Goal: Task Accomplishment & Management: Use online tool/utility

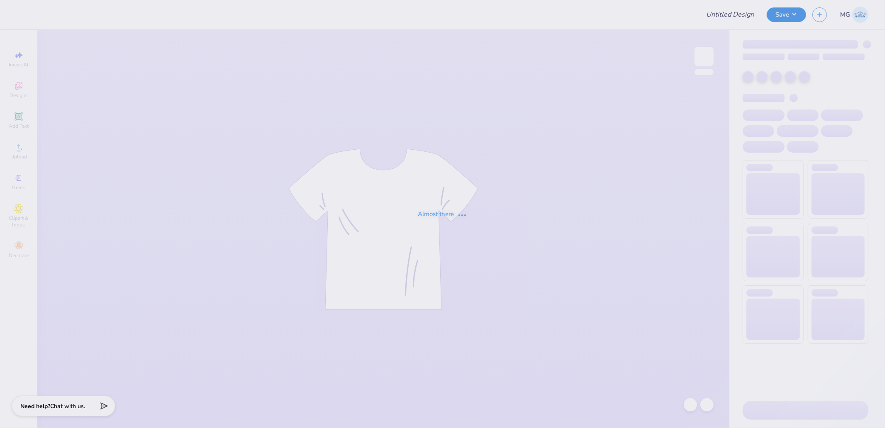
type input "order"
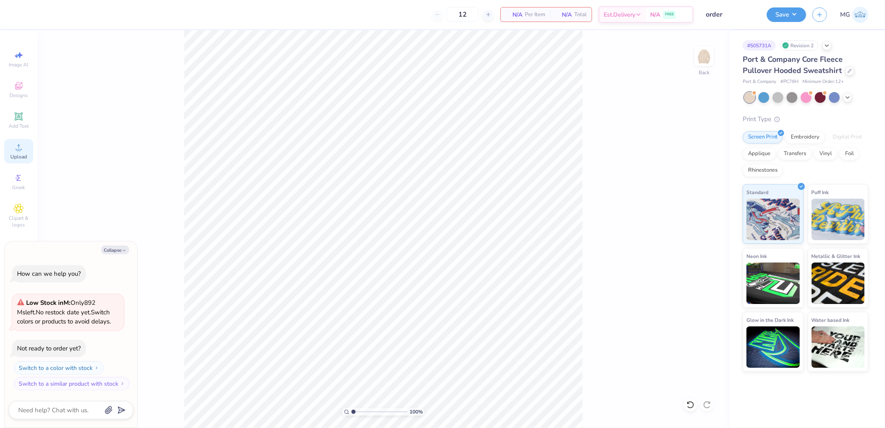
click at [16, 156] on span "Upload" at bounding box center [18, 156] width 17 height 7
type textarea "x"
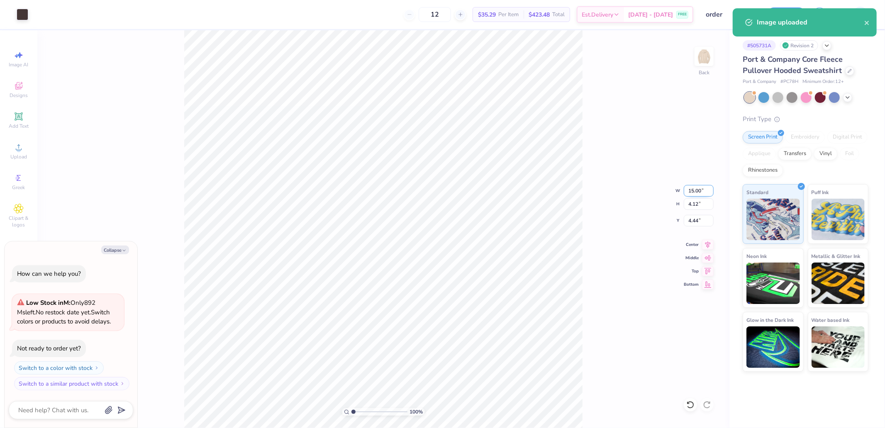
click at [694, 188] on input "15.00" at bounding box center [699, 191] width 30 height 12
type input "3.5"
type textarea "x"
type input "3.50"
type input "0.96"
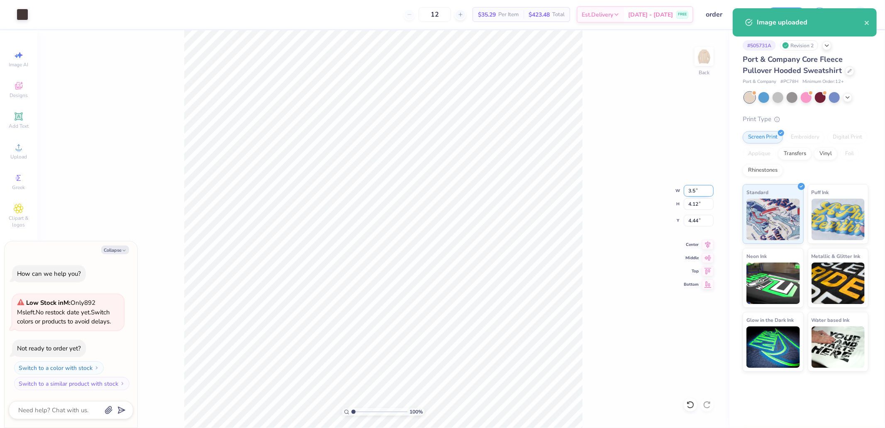
type input "6.02"
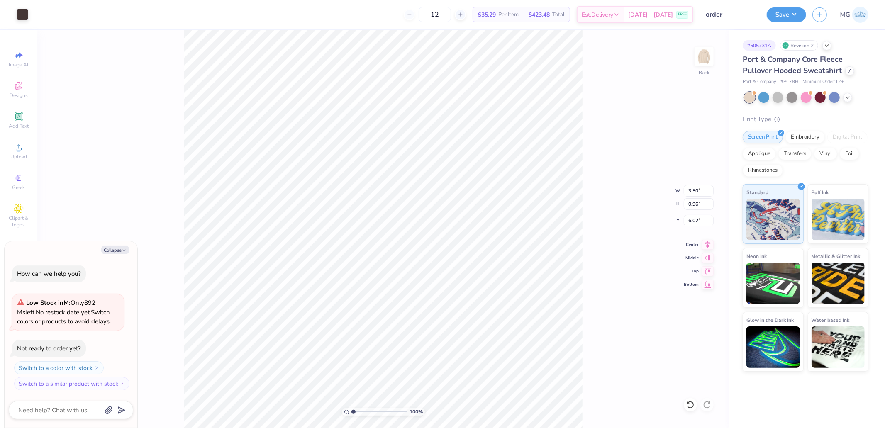
type textarea "x"
type input "3.00"
click at [697, 216] on input "3.00" at bounding box center [699, 221] width 30 height 12
click at [621, 164] on div "100 % Back W 3.50 3.50 " H 0.96 0.96 " Y 3.00 3.00 " Center Middle Top Bottom" at bounding box center [383, 229] width 692 height 398
click at [707, 64] on img at bounding box center [703, 56] width 33 height 33
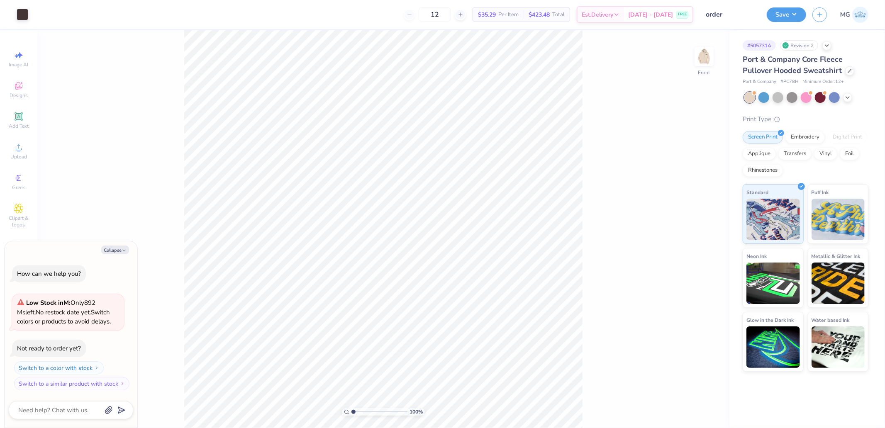
click at [39, 151] on div "100 % Front" at bounding box center [383, 229] width 692 height 398
click at [19, 149] on circle at bounding box center [18, 150] width 5 height 5
type textarea "x"
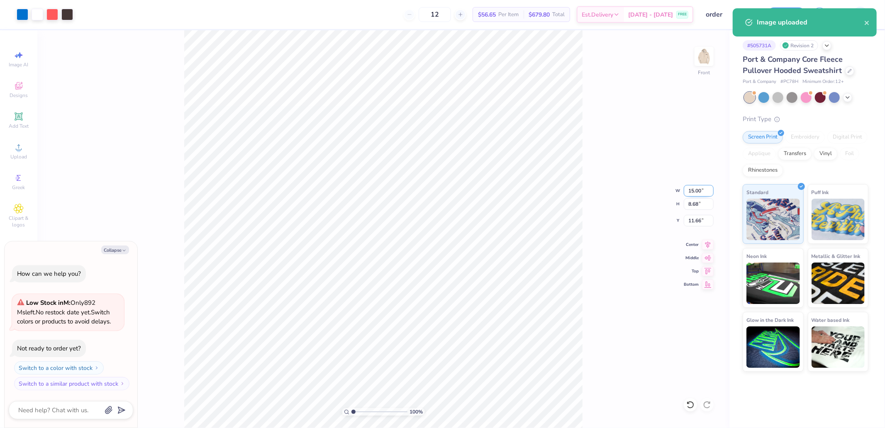
click at [694, 186] on input "15.00" at bounding box center [699, 191] width 30 height 12
type input "12.50"
type textarea "x"
type input "7.24"
type input "12.38"
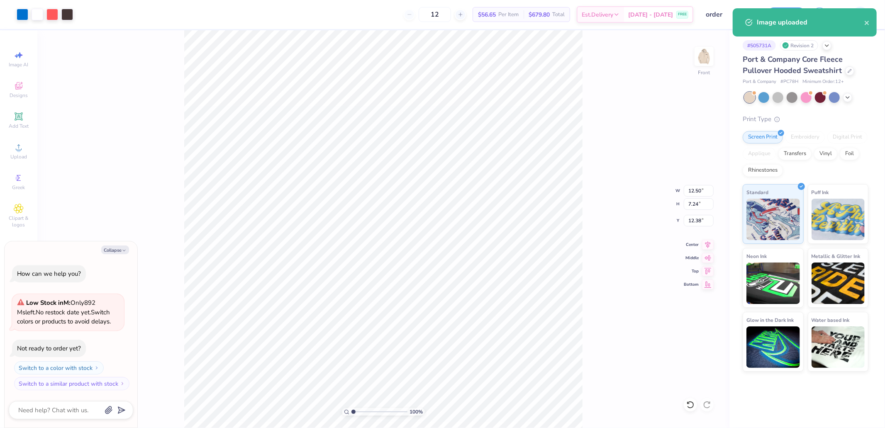
click at [696, 214] on div "100 % Front W 12.50 12.50 " H 7.24 7.24 " Y 12.38 12.38 " Center Middle Top Bot…" at bounding box center [383, 229] width 692 height 398
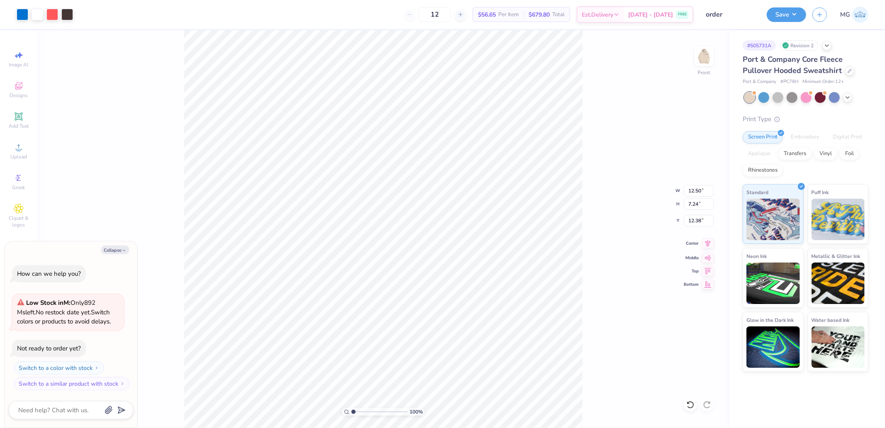
click at [707, 243] on icon at bounding box center [708, 244] width 12 height 10
click at [706, 270] on icon at bounding box center [707, 270] width 7 height 6
type textarea "x"
type input "6.00"
click at [22, 151] on icon at bounding box center [19, 147] width 10 height 10
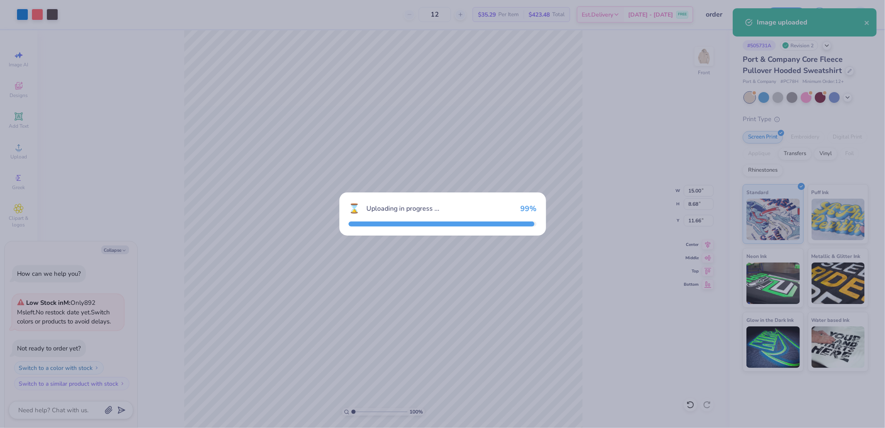
type textarea "x"
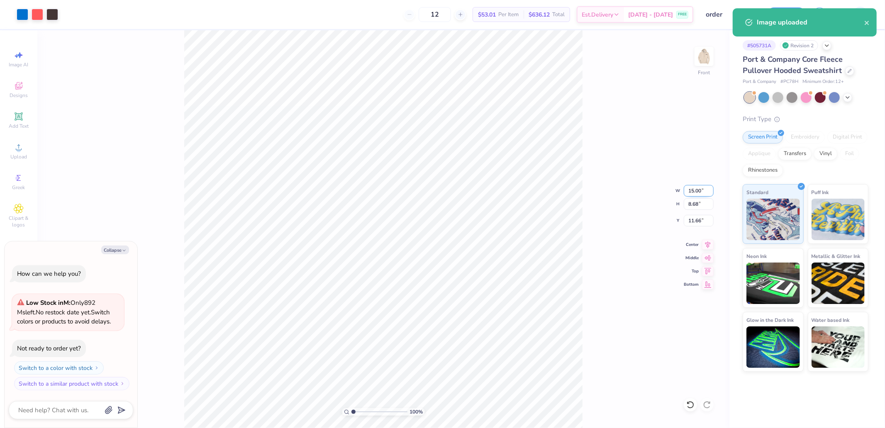
click at [693, 192] on input "15.00" at bounding box center [699, 191] width 30 height 12
type input "12.5"
type textarea "x"
type input "12.50"
type input "7.24"
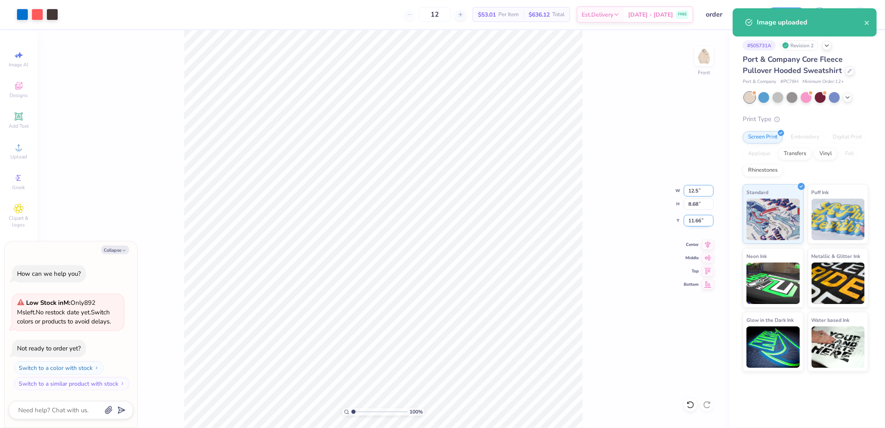
type input "12.38"
click at [708, 250] on div "100 % Front W 12.50 12.50 " H 7.24 7.24 " Y 12.38 12.38 " Center Middle Top Bot…" at bounding box center [383, 229] width 692 height 398
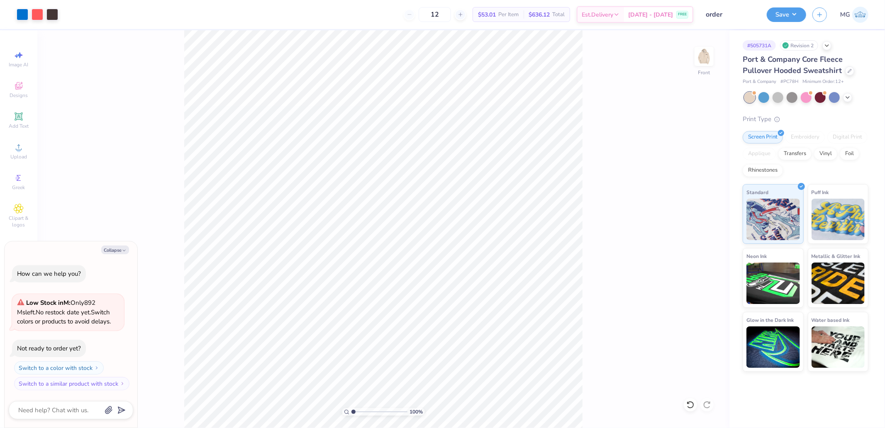
click at [709, 244] on div "100 % Front" at bounding box center [383, 229] width 692 height 398
type textarea "x"
click at [697, 220] on input "12.38" at bounding box center [699, 221] width 30 height 12
type input "6"
type textarea "x"
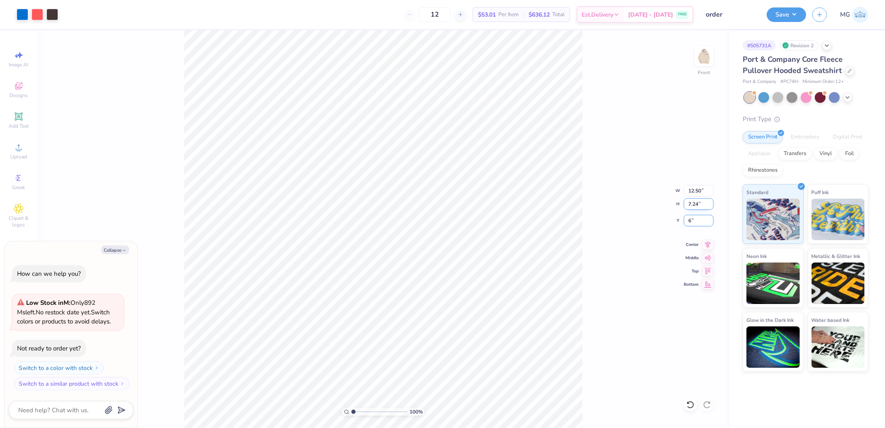
type input "6.00"
click at [706, 243] on icon at bounding box center [707, 243] width 5 height 7
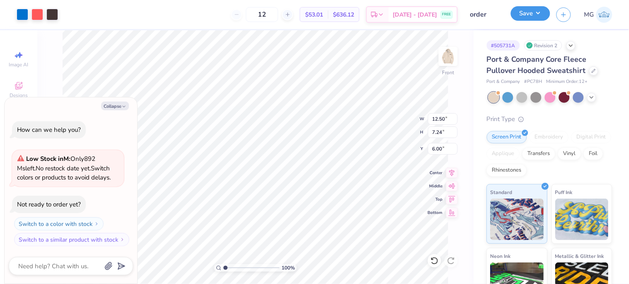
click at [526, 16] on button "Save" at bounding box center [530, 13] width 39 height 15
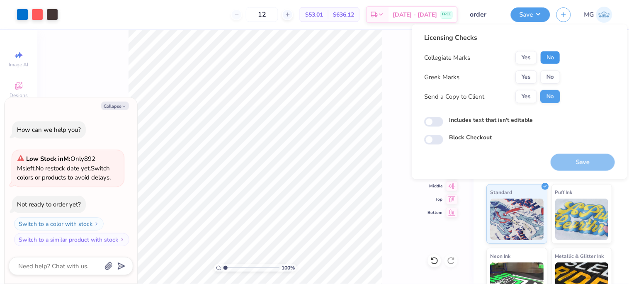
click at [549, 54] on button "No" at bounding box center [551, 57] width 20 height 13
click at [553, 71] on button "No" at bounding box center [551, 77] width 20 height 13
click at [575, 161] on button "Save" at bounding box center [583, 162] width 64 height 17
type textarea "x"
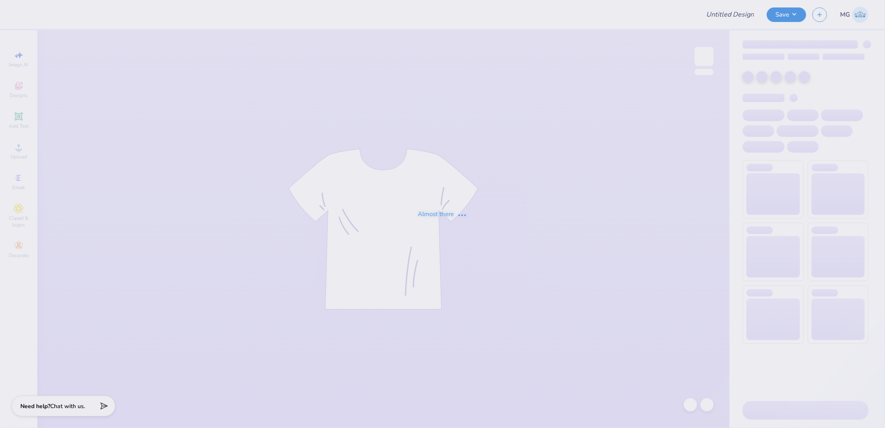
type input "crews for HNH"
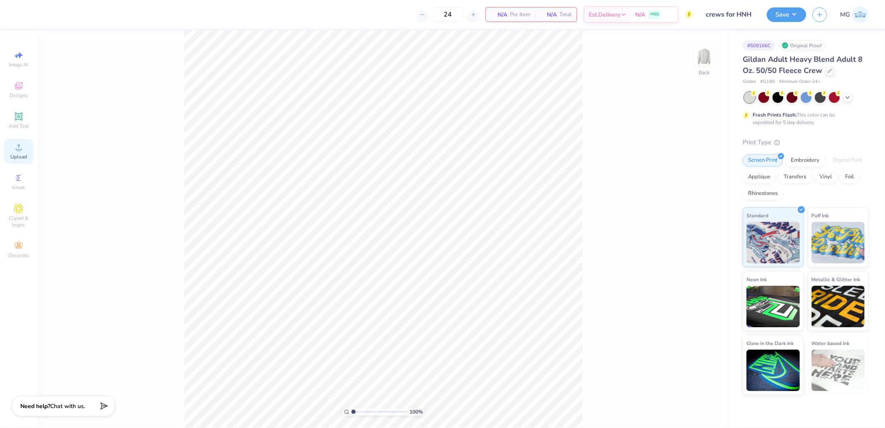
click at [19, 153] on div "Upload" at bounding box center [18, 151] width 29 height 24
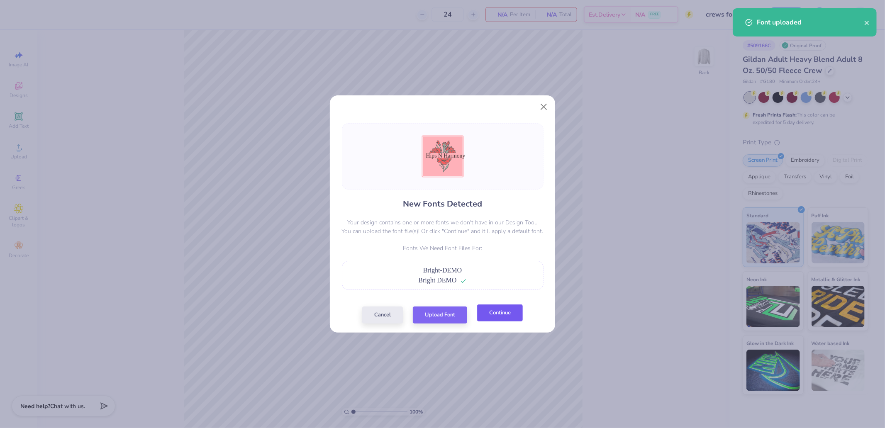
click at [494, 317] on button "Continue" at bounding box center [500, 312] width 46 height 17
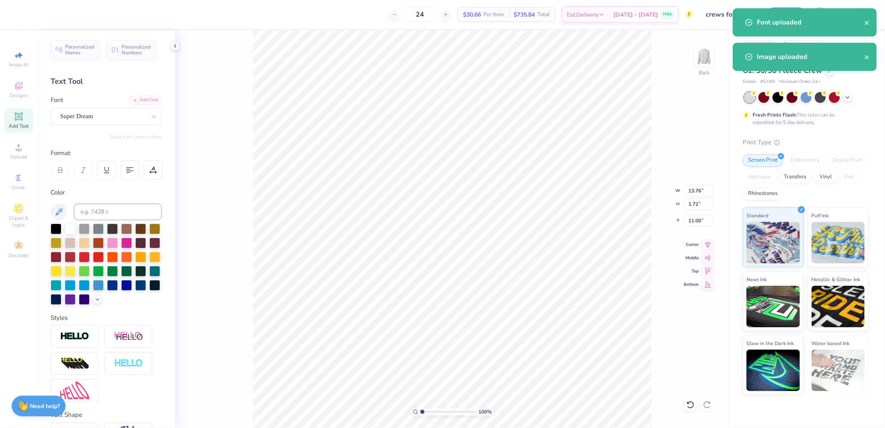
click at [85, 127] on div "Personalized Names Personalized Numbers Text Tool Add Font Font Super Dream Swi…" at bounding box center [106, 229] width 138 height 398
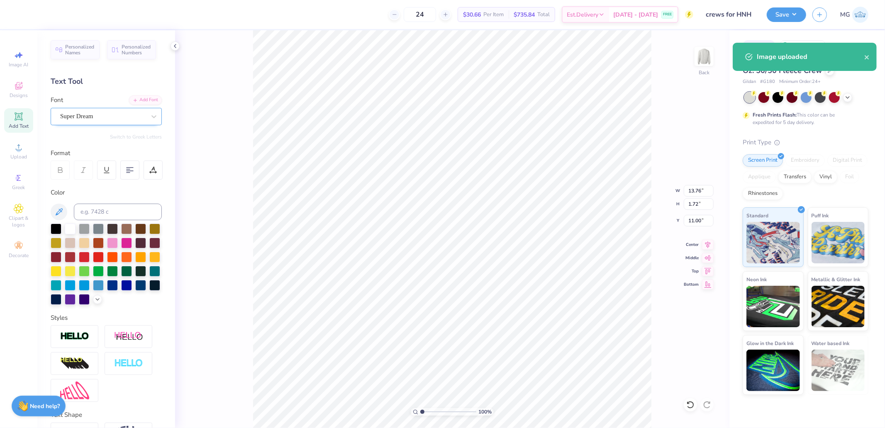
click at [92, 117] on div "Super Dream" at bounding box center [102, 116] width 87 height 13
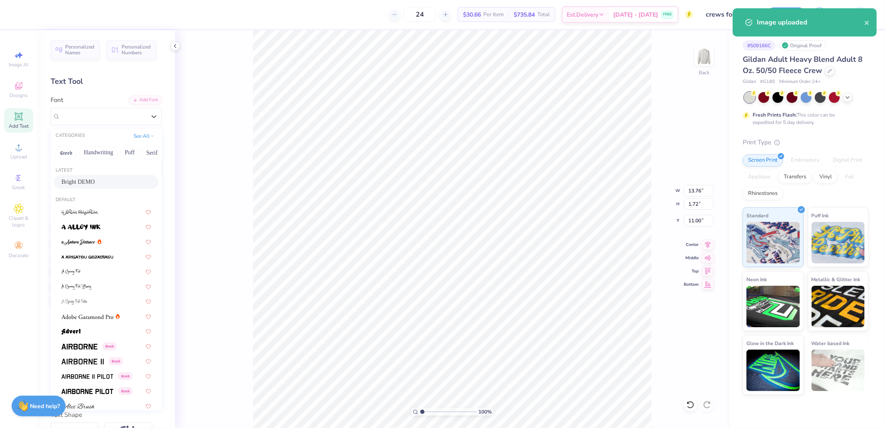
click at [90, 182] on div "Bright DEMO" at bounding box center [106, 182] width 90 height 9
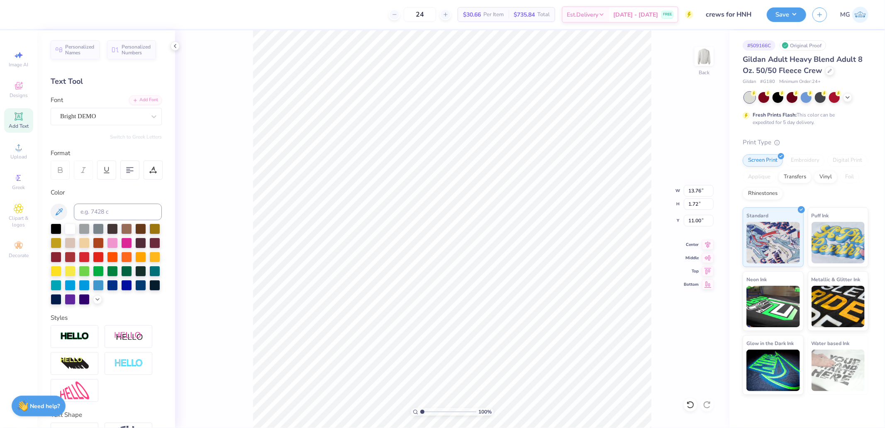
type input "10.81"
type input "1.41"
type input "11.09"
click at [711, 244] on icon at bounding box center [708, 244] width 12 height 10
click at [706, 242] on icon at bounding box center [708, 244] width 12 height 10
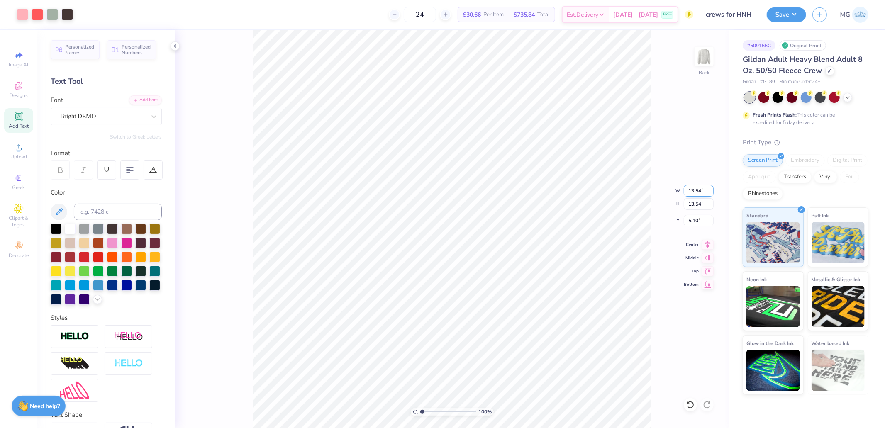
click at [700, 189] on input "13.54" at bounding box center [699, 191] width 30 height 12
type input "10.00"
click at [708, 271] on icon at bounding box center [707, 271] width 7 height 6
click at [699, 222] on input "0.50" at bounding box center [699, 221] width 30 height 12
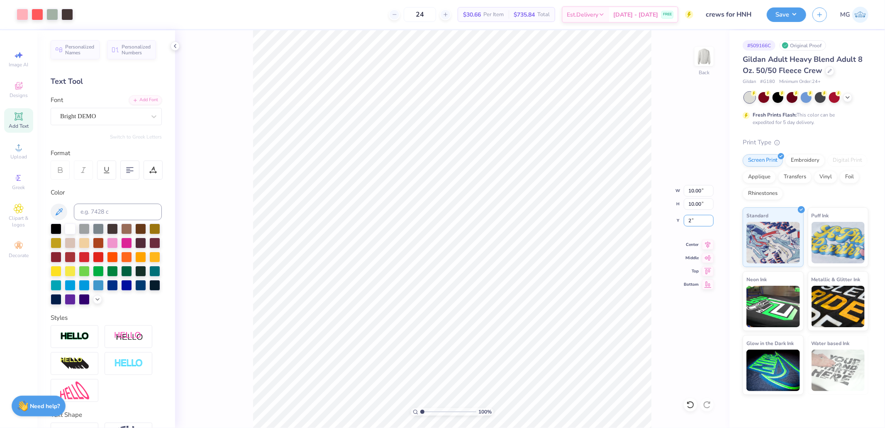
click at [675, 222] on div "100 % Back W 10.00 10.00 " H 10.00 10.00 " Y 2 2 " Center Middle Top Bottom" at bounding box center [452, 229] width 554 height 398
type input "2"
drag, startPoint x: 700, startPoint y: 222, endPoint x: 653, endPoint y: 221, distance: 46.9
click at [653, 221] on div "100 % Back W 10.00 10.00 " H 10.00 10.00 " Y 0.50 0.50 " Center Middle Top Bott…" at bounding box center [452, 229] width 554 height 398
click at [697, 219] on input "0.50" at bounding box center [699, 221] width 30 height 12
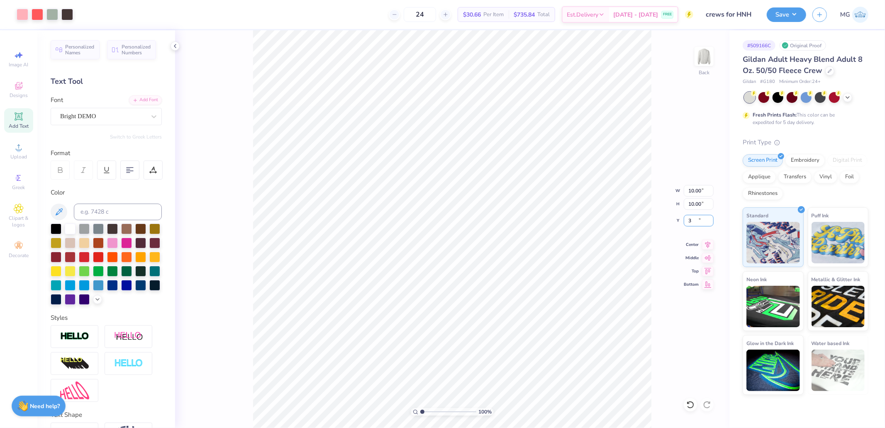
type input "3.00"
click at [17, 14] on div at bounding box center [23, 14] width 12 height 12
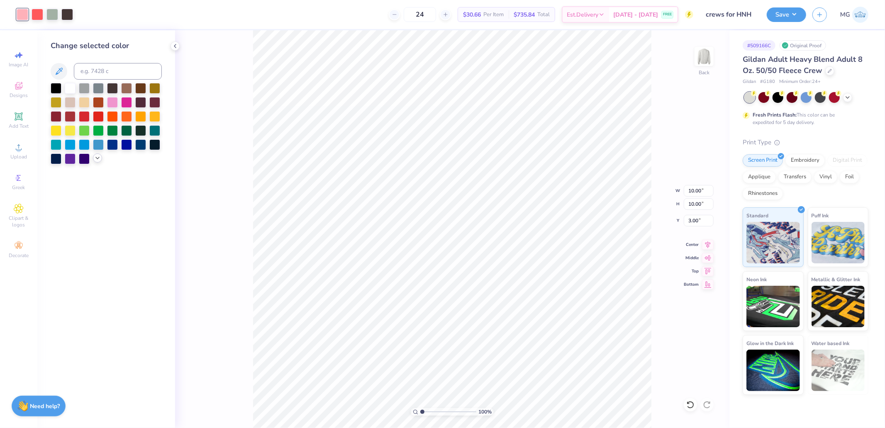
click at [97, 156] on icon at bounding box center [97, 158] width 7 height 7
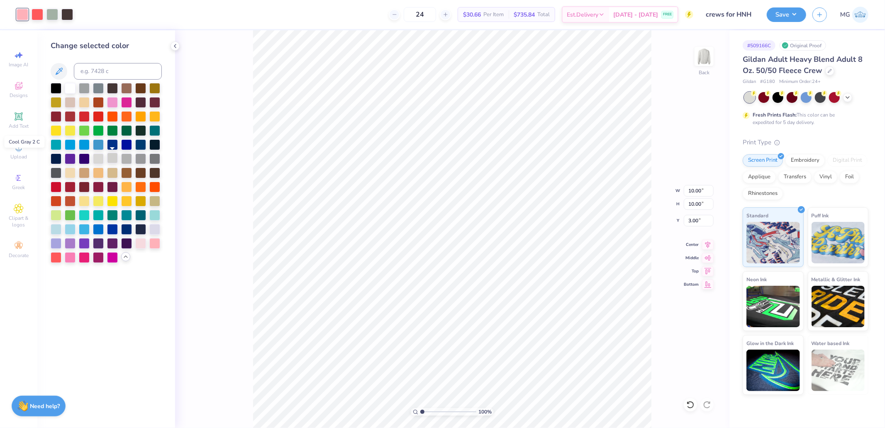
click at [112, 162] on div at bounding box center [112, 158] width 11 height 11
click at [151, 159] on div at bounding box center [154, 158] width 11 height 11
click at [114, 102] on div at bounding box center [112, 101] width 11 height 11
click at [155, 244] on div at bounding box center [154, 242] width 11 height 11
click at [152, 173] on div at bounding box center [154, 173] width 11 height 11
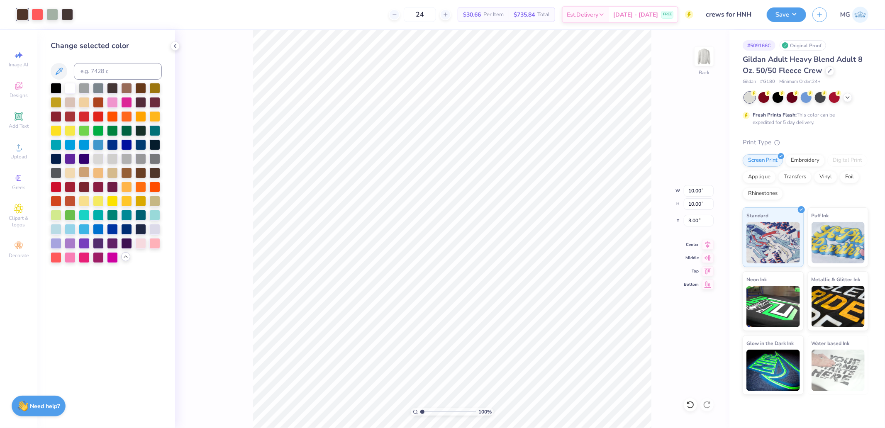
click at [84, 175] on div at bounding box center [84, 172] width 11 height 11
click at [98, 173] on div at bounding box center [98, 172] width 11 height 11
click at [56, 172] on div at bounding box center [56, 172] width 11 height 11
click at [81, 146] on div at bounding box center [84, 144] width 11 height 11
click at [93, 145] on div at bounding box center [98, 144] width 11 height 11
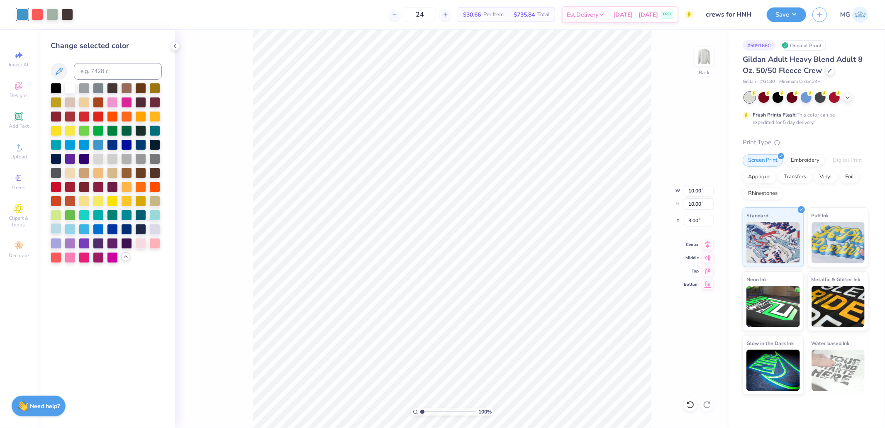
click at [58, 229] on div at bounding box center [56, 228] width 11 height 11
click at [65, 229] on div at bounding box center [70, 228] width 11 height 11
click at [95, 142] on div at bounding box center [98, 144] width 11 height 11
click at [68, 254] on div at bounding box center [70, 256] width 11 height 11
click at [140, 242] on div at bounding box center [140, 242] width 11 height 11
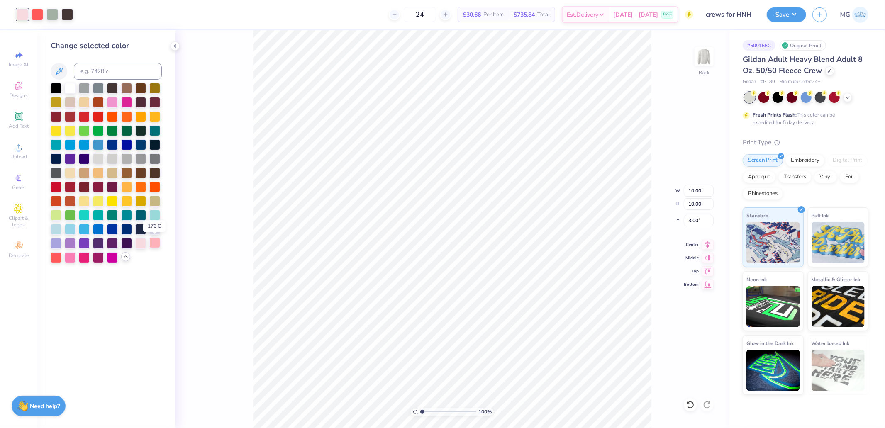
click at [155, 242] on div at bounding box center [154, 242] width 11 height 11
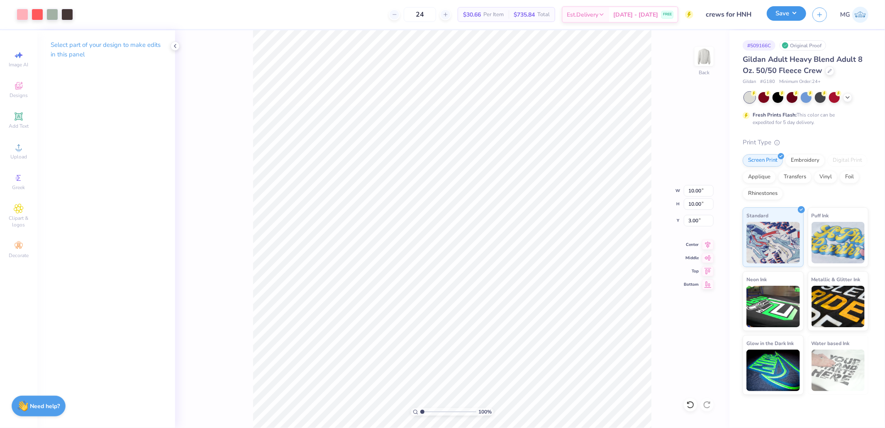
click at [792, 15] on button "Save" at bounding box center [786, 13] width 39 height 15
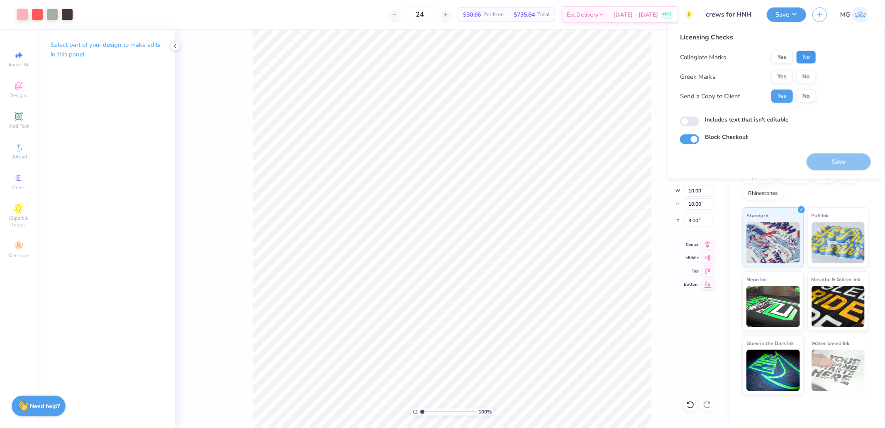
click at [808, 60] on button "No" at bounding box center [806, 57] width 20 height 13
click at [809, 76] on button "No" at bounding box center [806, 76] width 20 height 13
click at [836, 168] on button "Save" at bounding box center [838, 161] width 64 height 17
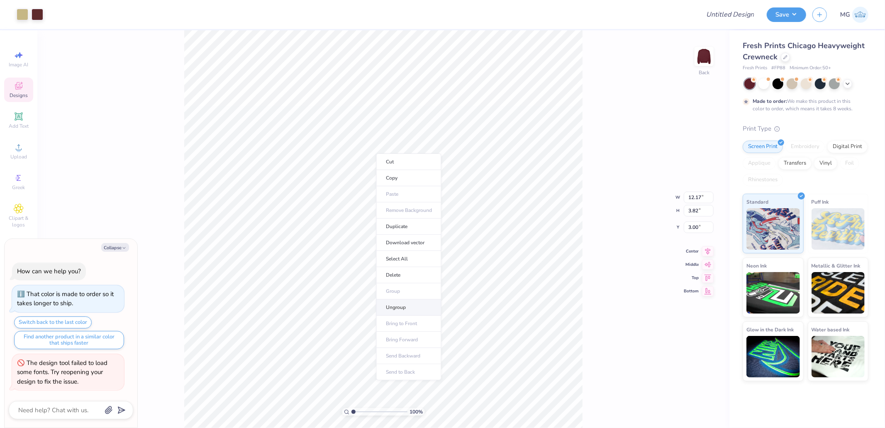
click at [397, 306] on li "Ungroup" at bounding box center [408, 308] width 65 height 16
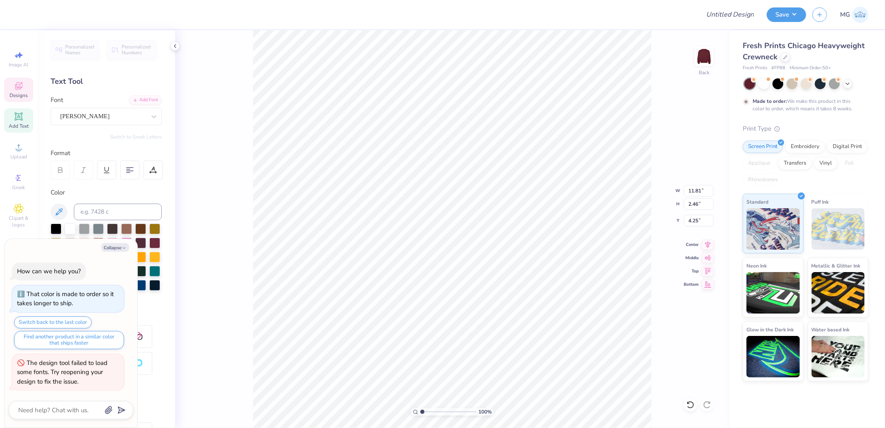
type textarea "x"
